Goal: Task Accomplishment & Management: Manage account settings

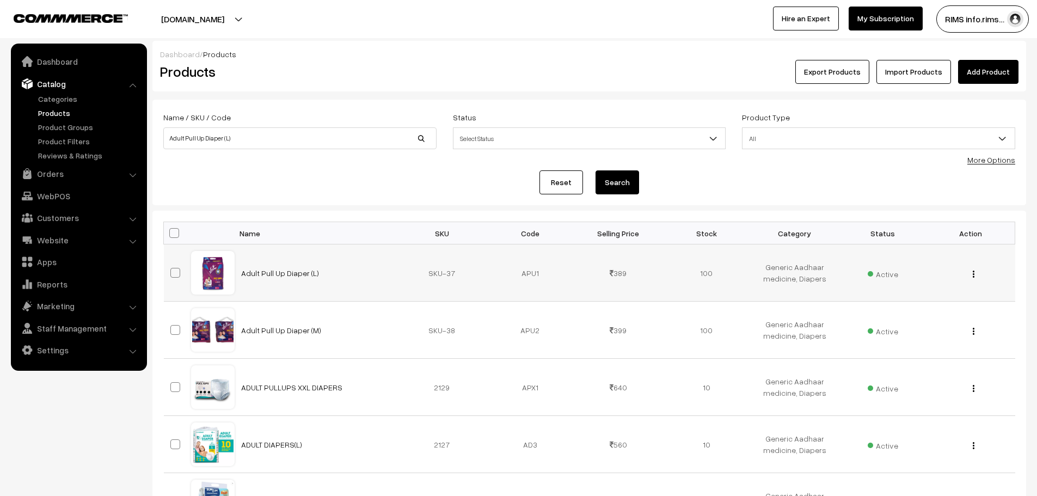
click at [972, 274] on div "View Edit Delete" at bounding box center [970, 272] width 75 height 11
click at [973, 273] on img "button" at bounding box center [974, 274] width 2 height 7
click at [946, 303] on link "Edit" at bounding box center [925, 314] width 93 height 24
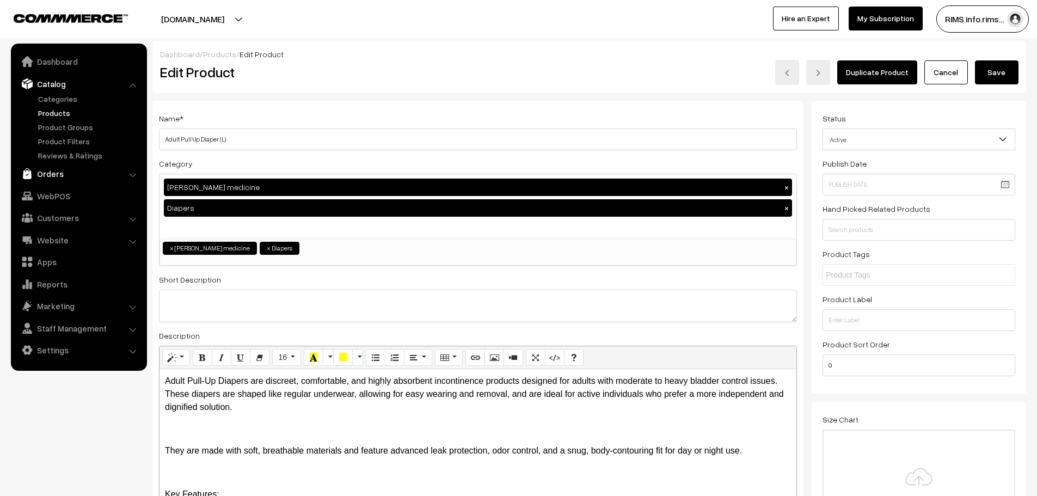
click at [132, 179] on link "Orders" at bounding box center [79, 174] width 130 height 20
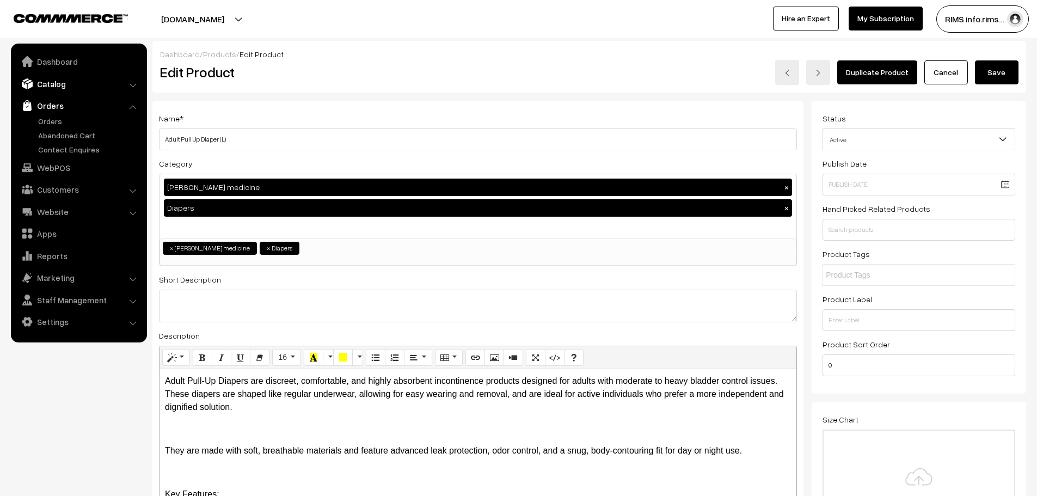
click at [61, 87] on link "Catalog" at bounding box center [79, 84] width 130 height 20
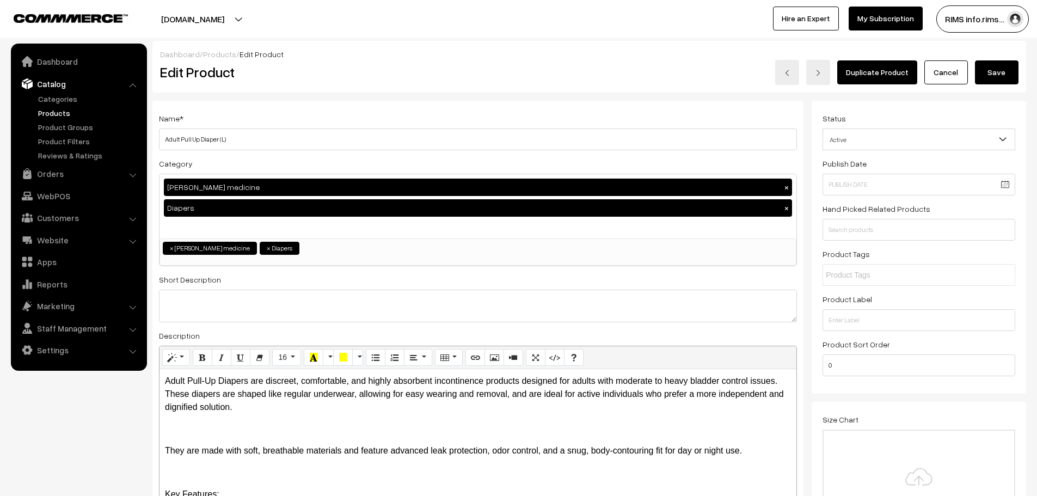
click at [62, 109] on link "Products" at bounding box center [89, 112] width 108 height 11
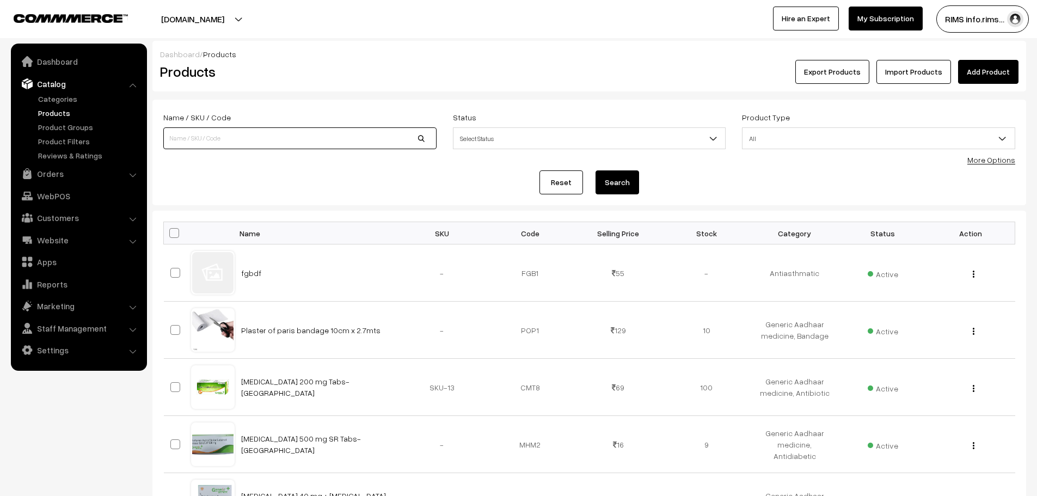
click at [318, 129] on input at bounding box center [299, 138] width 273 height 22
type input "ABS Cotton 20 grams (Pack of 5)"
click at [621, 187] on button "Search" at bounding box center [617, 182] width 44 height 24
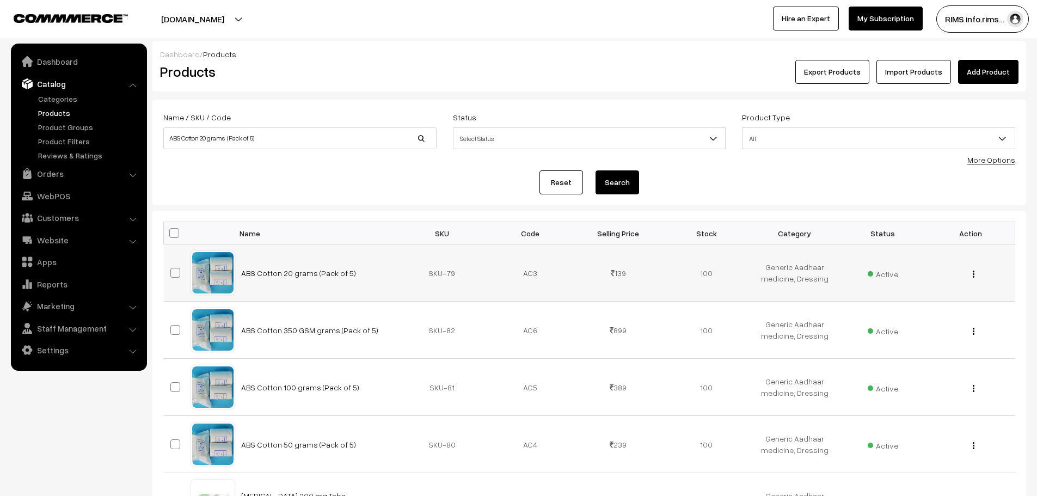
click at [973, 277] on img "button" at bounding box center [974, 274] width 2 height 7
click at [937, 304] on link "Edit" at bounding box center [925, 314] width 93 height 24
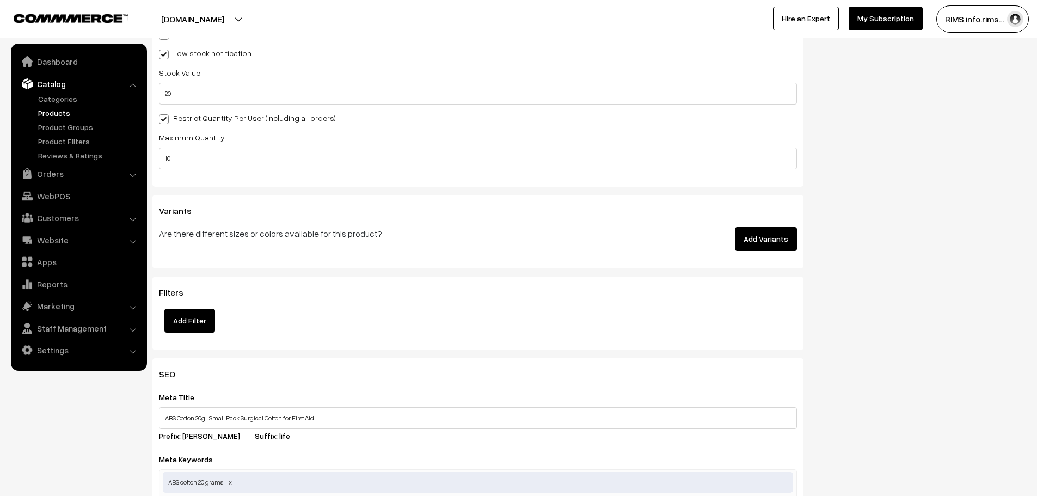
scroll to position [1470, 0]
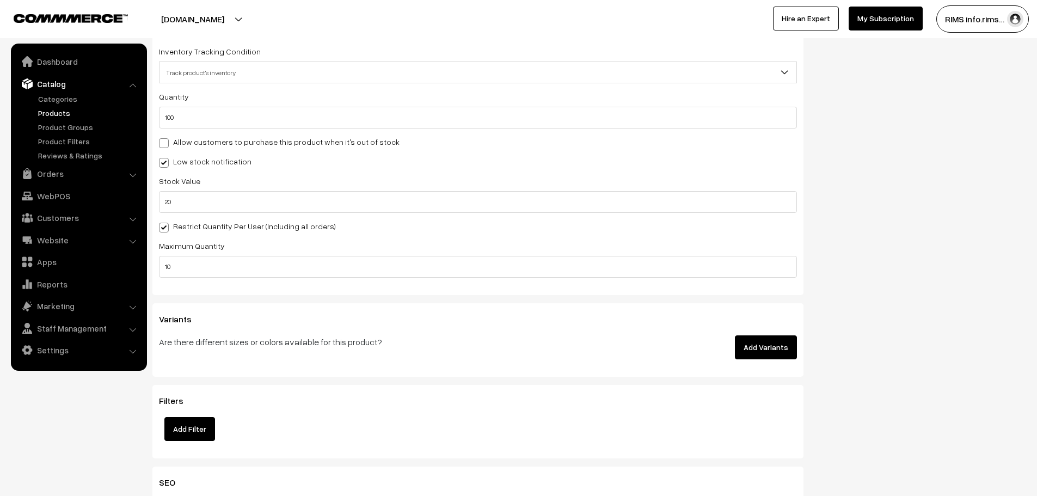
click at [748, 342] on button "Add Variants" at bounding box center [766, 347] width 62 height 24
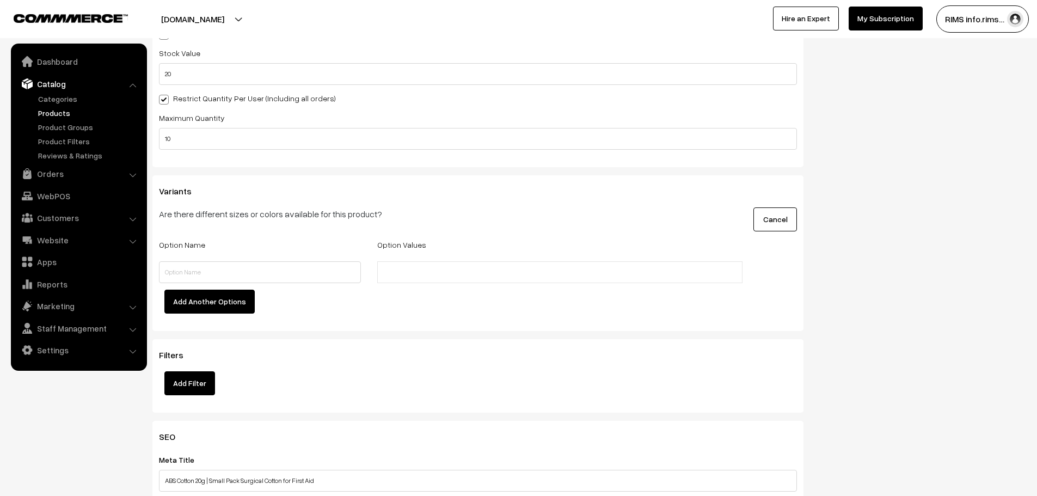
scroll to position [1578, 0]
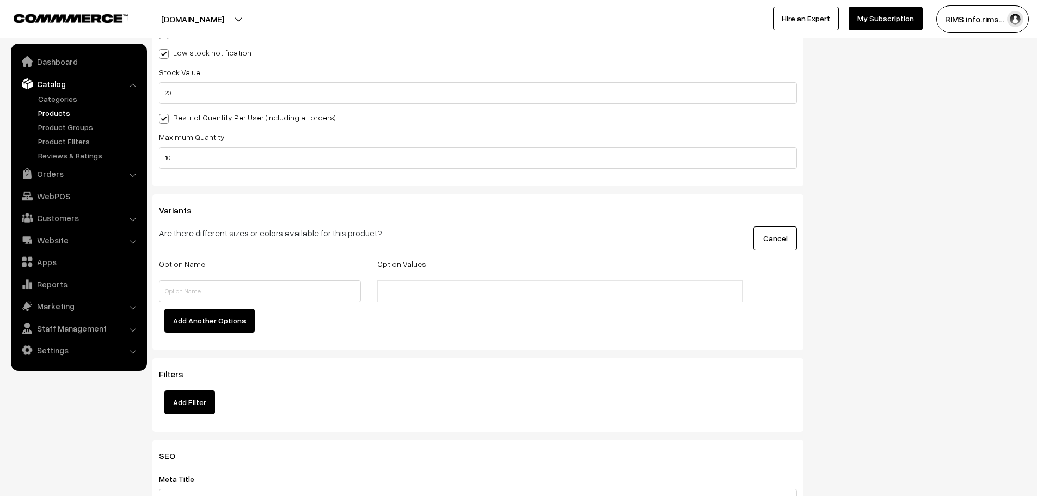
click at [787, 234] on button "Cancel" at bounding box center [775, 238] width 44 height 24
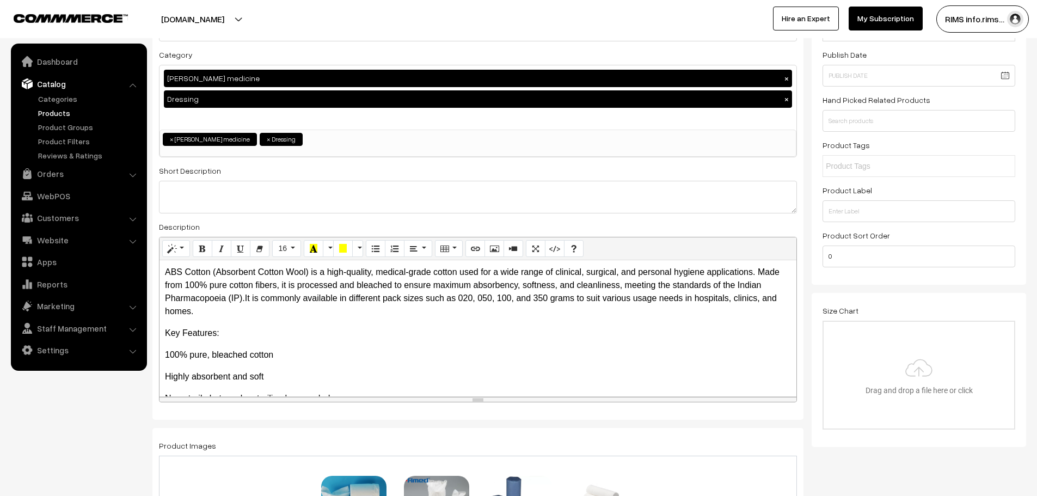
scroll to position [0, 0]
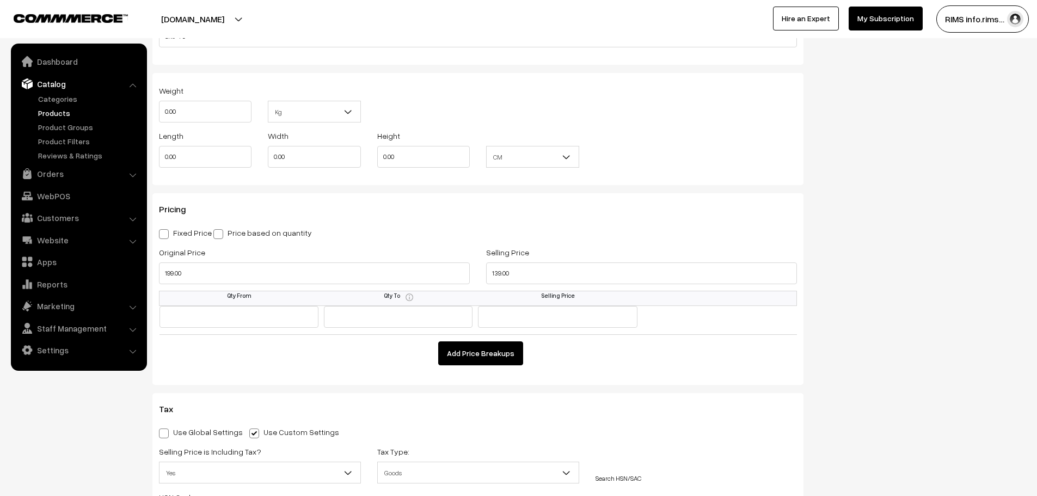
scroll to position [834, 0]
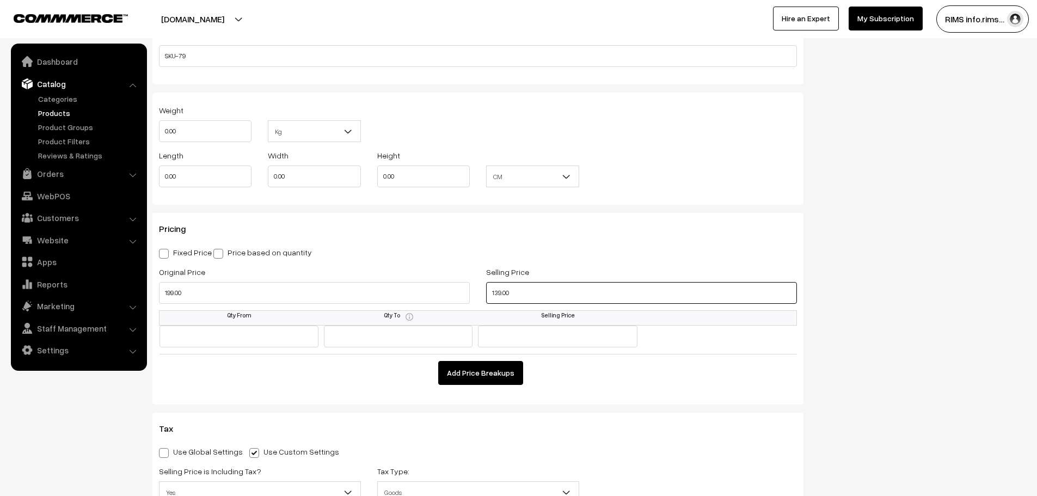
click at [524, 289] on input "139.00" at bounding box center [641, 293] width 311 height 22
type input "99.00"
click at [238, 290] on input "199.00" at bounding box center [314, 293] width 311 height 22
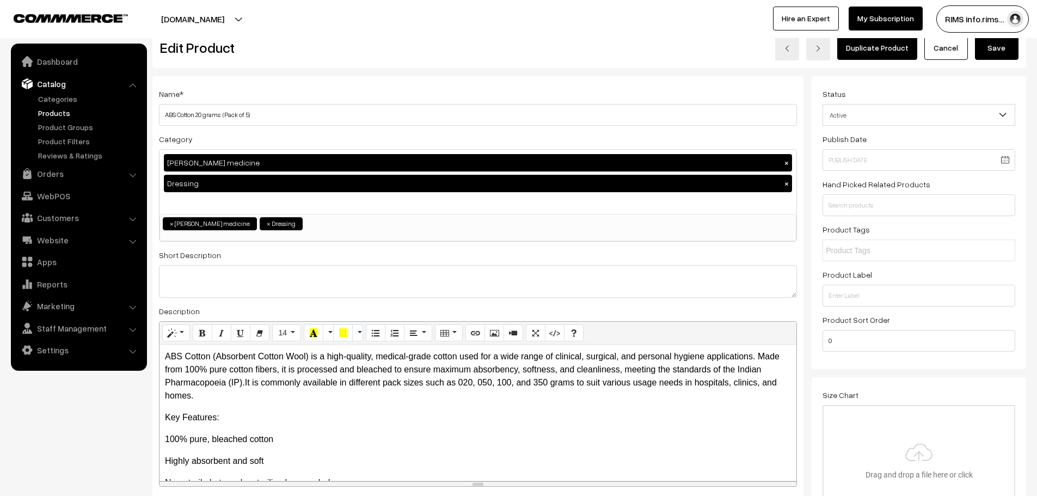
scroll to position [0, 0]
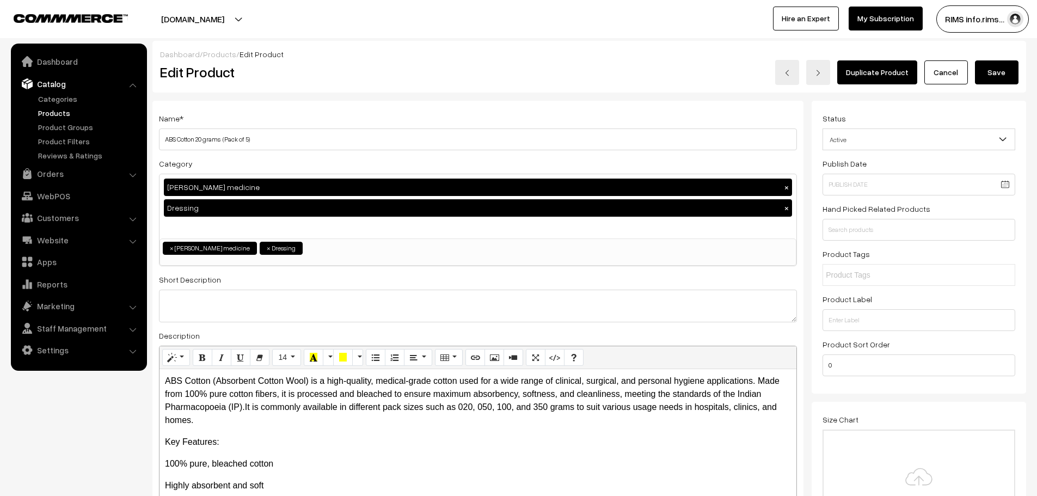
type input "599.00"
click at [978, 71] on button "Save" at bounding box center [997, 72] width 44 height 24
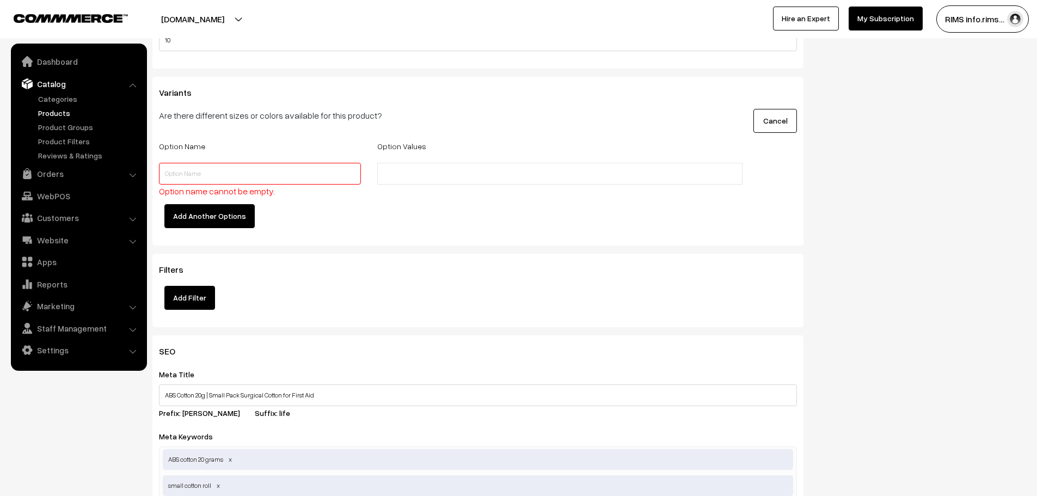
scroll to position [1696, 0]
click at [776, 121] on button "Cancel" at bounding box center [775, 121] width 44 height 24
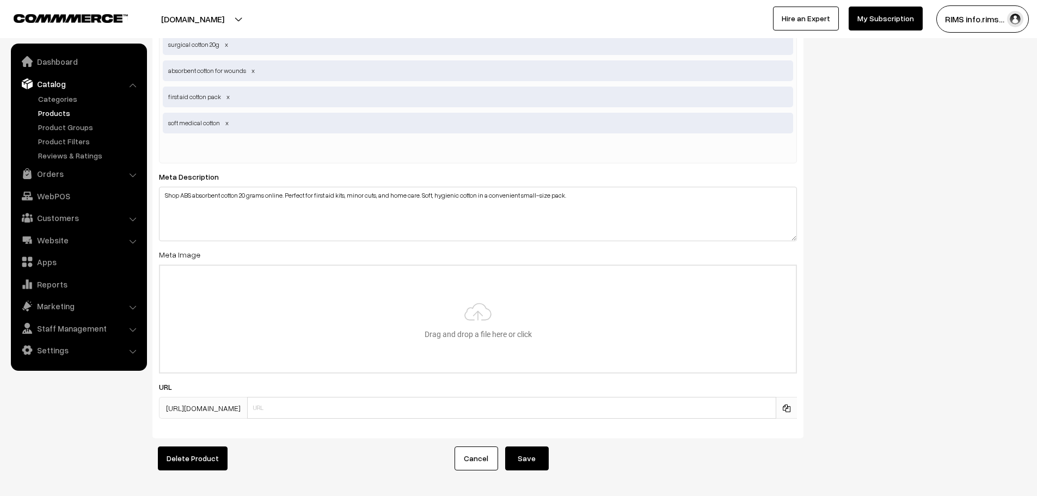
scroll to position [2113, 0]
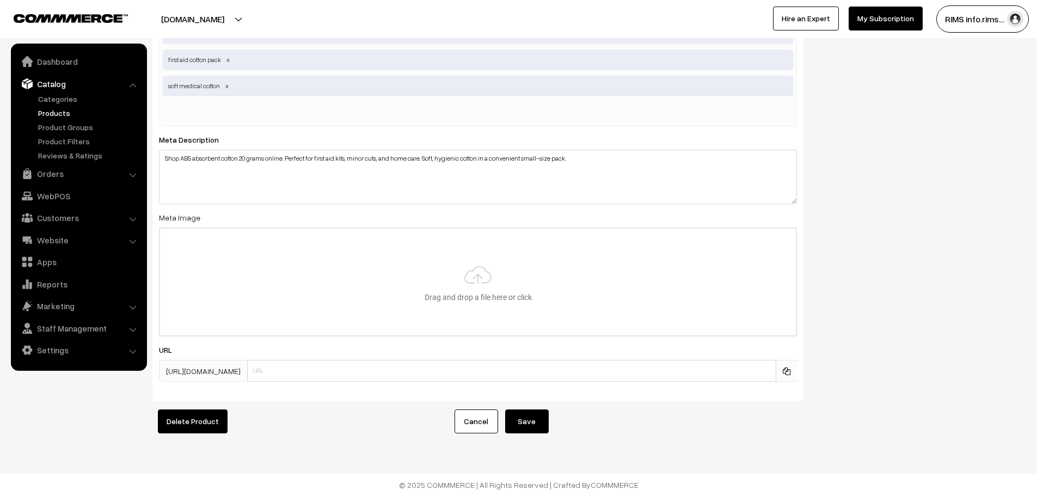
click at [516, 409] on button "Save" at bounding box center [527, 421] width 44 height 24
